Goal: Understand process/instructions

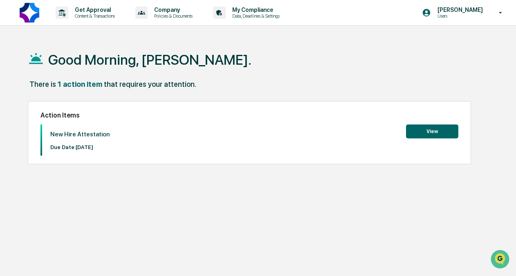
click at [421, 132] on button "View" at bounding box center [432, 131] width 52 height 14
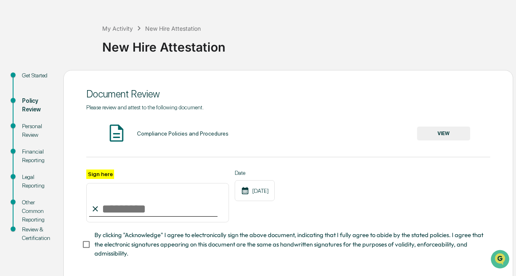
scroll to position [69, 0]
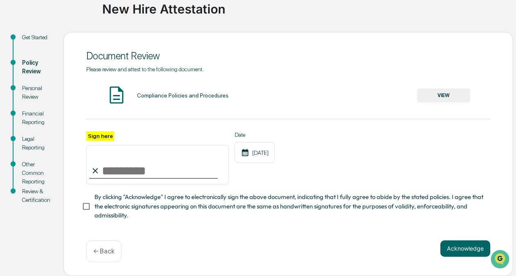
click at [36, 37] on div "Get Started" at bounding box center [36, 37] width 28 height 9
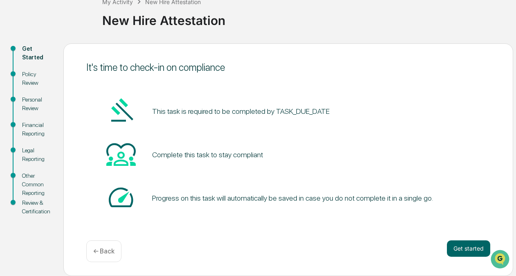
scroll to position [54, 0]
click at [29, 71] on div "Policy Review" at bounding box center [36, 78] width 28 height 17
click at [28, 76] on div "Policy Review" at bounding box center [36, 78] width 28 height 17
click at [458, 244] on button "Get started" at bounding box center [468, 248] width 43 height 16
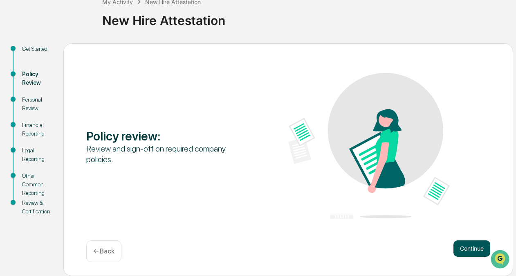
click at [462, 247] on button "Continue" at bounding box center [471, 248] width 37 height 16
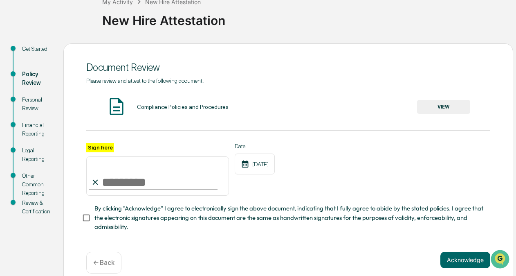
click at [426, 107] on button "VIEW" at bounding box center [443, 107] width 53 height 14
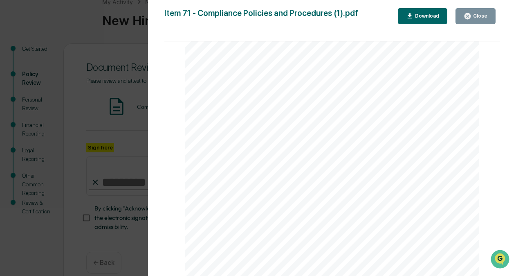
scroll to position [118, 0]
drag, startPoint x: 364, startPoint y: 90, endPoint x: 449, endPoint y: 132, distance: 94.2
click at [449, 132] on div "i Compliance Policies and Procedures 206(4) - 7 – The Compliance Rule Under The…" at bounding box center [332, 132] width 294 height 381
